Goal: Find specific page/section

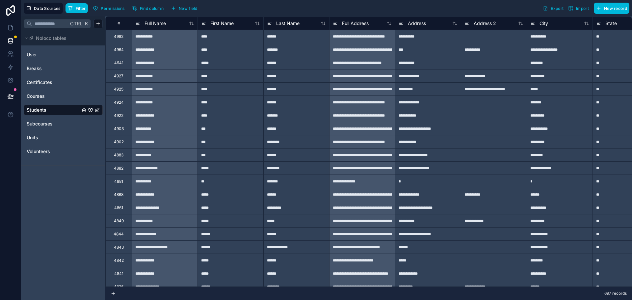
scroll to position [0, 779]
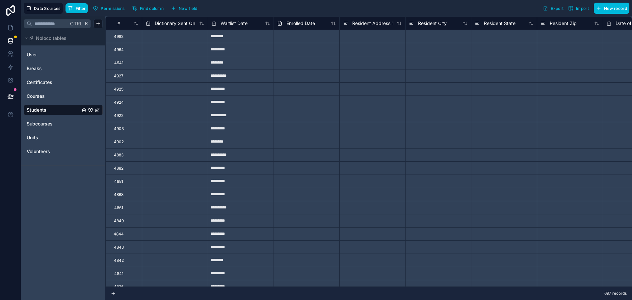
click at [83, 8] on span "Filter" at bounding box center [81, 8] width 10 height 5
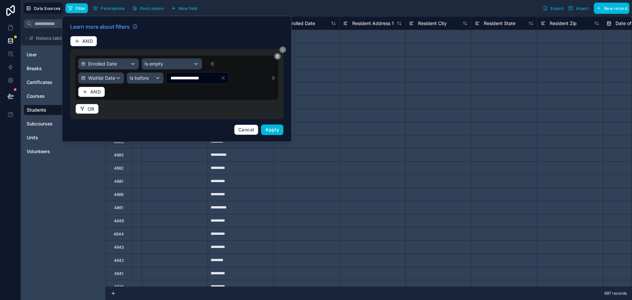
click at [275, 131] on span "Apply" at bounding box center [272, 130] width 14 height 6
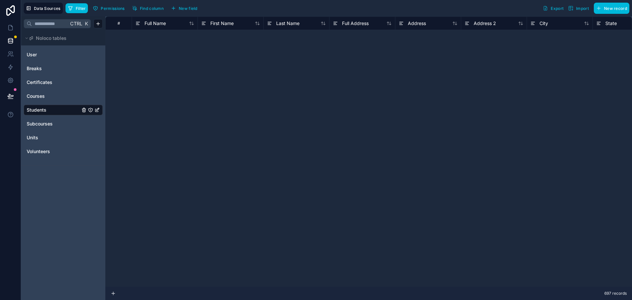
scroll to position [8303, 0]
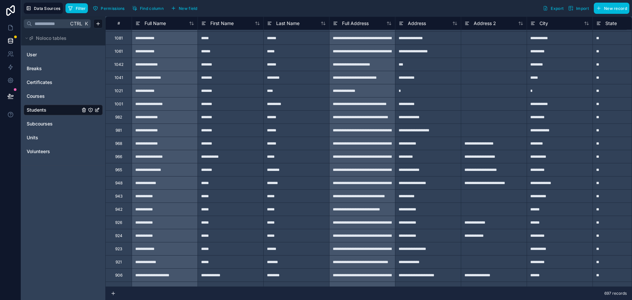
click at [117, 25] on div "#" at bounding box center [119, 23] width 16 height 5
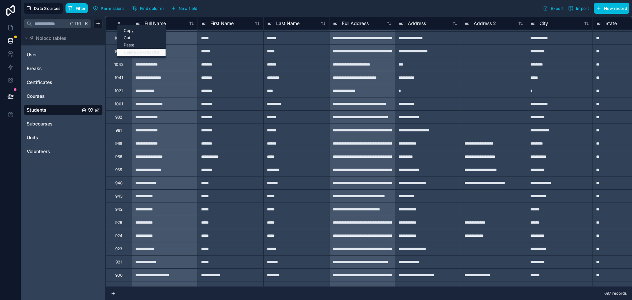
click at [147, 53] on b "1" at bounding box center [147, 52] width 2 height 5
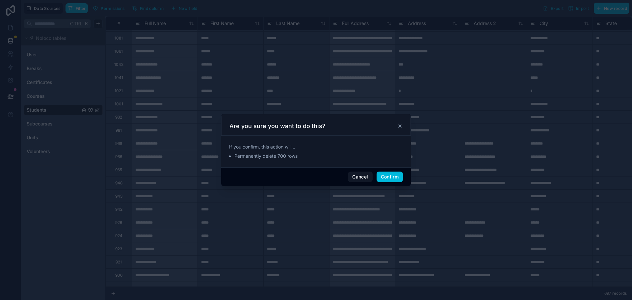
click at [391, 176] on button "Confirm" at bounding box center [389, 176] width 26 height 11
